Goal: Information Seeking & Learning: Learn about a topic

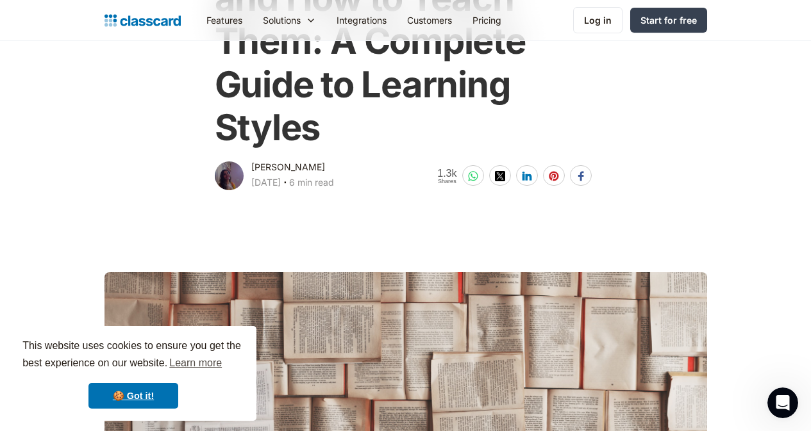
drag, startPoint x: 329, startPoint y: 169, endPoint x: 243, endPoint y: 169, distance: 86.5
click at [251, 169] on div "[PERSON_NAME]" at bounding box center [288, 167] width 74 height 15
copy div "[PERSON_NAME]"
drag, startPoint x: 320, startPoint y: 136, endPoint x: 291, endPoint y: 142, distance: 29.4
click at [291, 142] on h1 "10 Types of Learning and How to Teach Them: A Complete Guide to Learning Styles" at bounding box center [406, 41] width 382 height 215
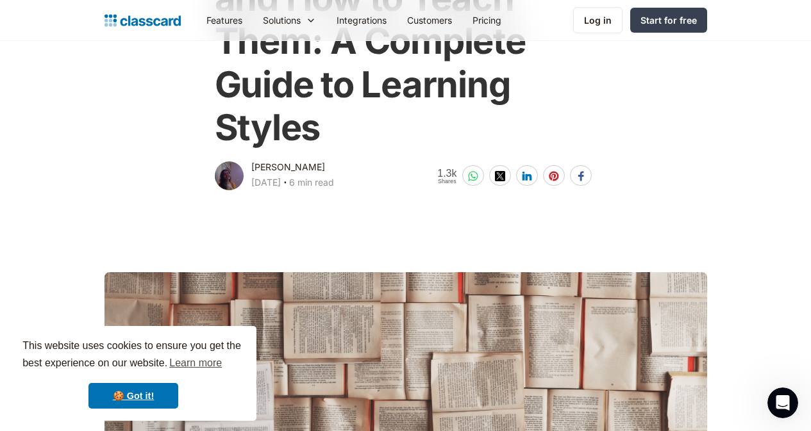
click at [334, 160] on div "[PERSON_NAME] [DATE] ‧ 6 min read" at bounding box center [292, 176] width 83 height 33
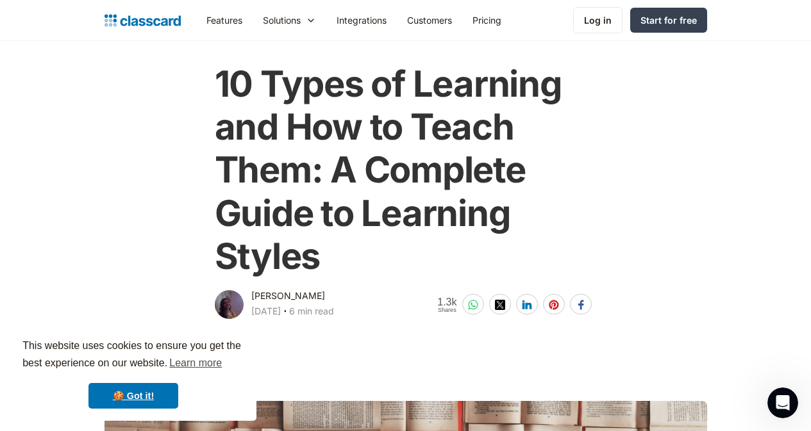
scroll to position [56, 0]
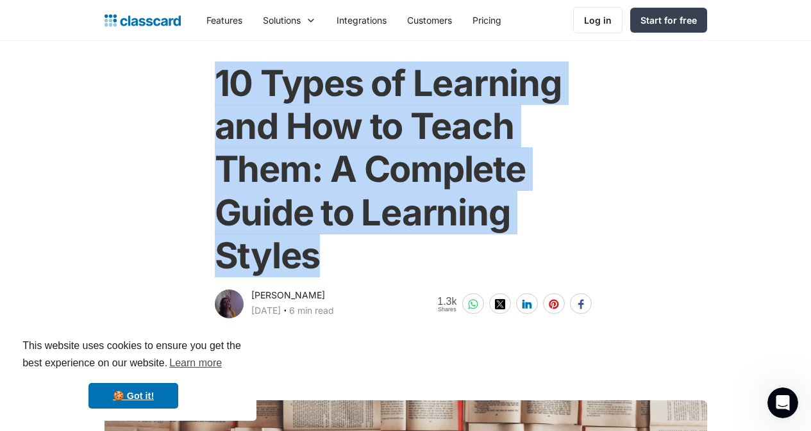
drag, startPoint x: 330, startPoint y: 274, endPoint x: 199, endPoint y: 77, distance: 237.1
click at [201, 77] on div "10 Types of Learning and How to Teach Them: A Complete Guide to Learning Styles…" at bounding box center [406, 185] width 410 height 272
copy h1 "10 Types of Learning and How to Teach Them: A Complete Guide to Learning Styles"
